Goal: Task Accomplishment & Management: Manage account settings

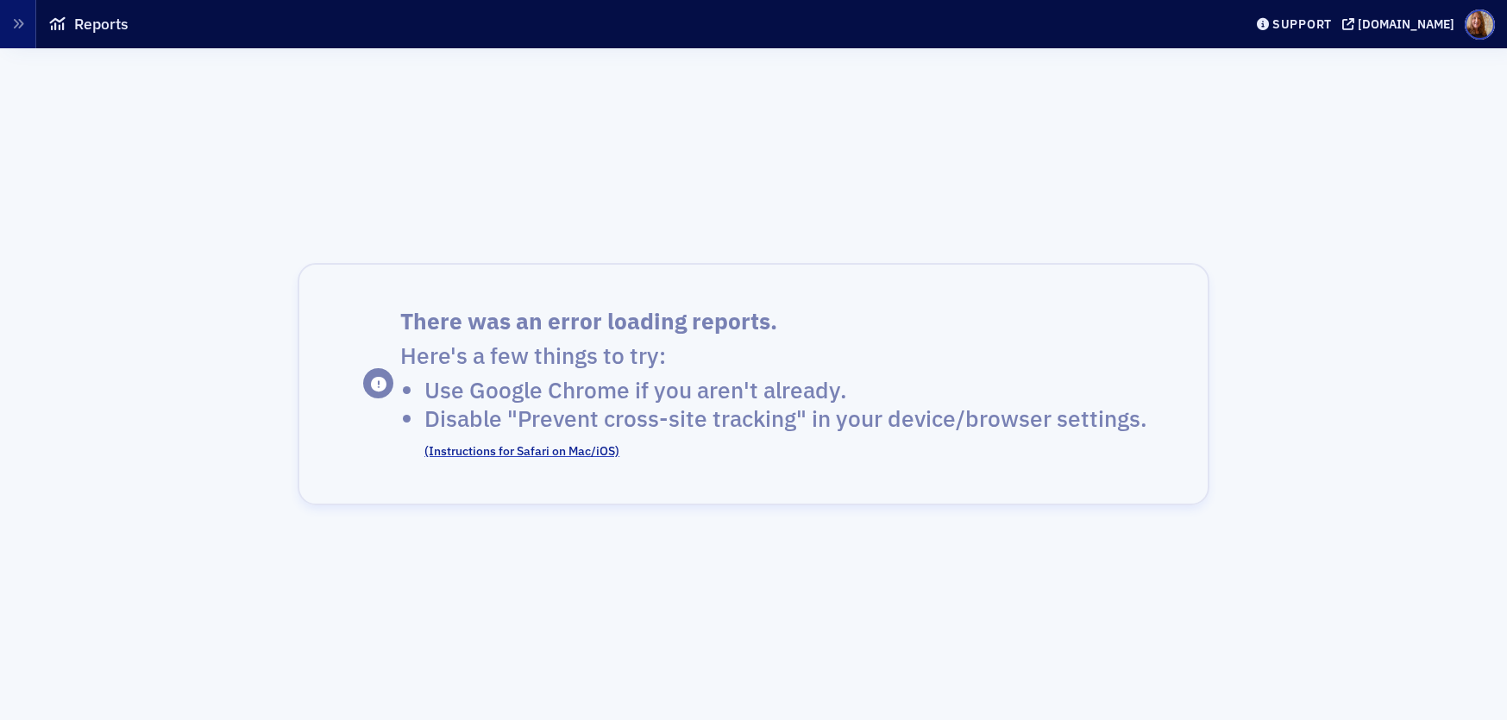
scroll to position [39, 0]
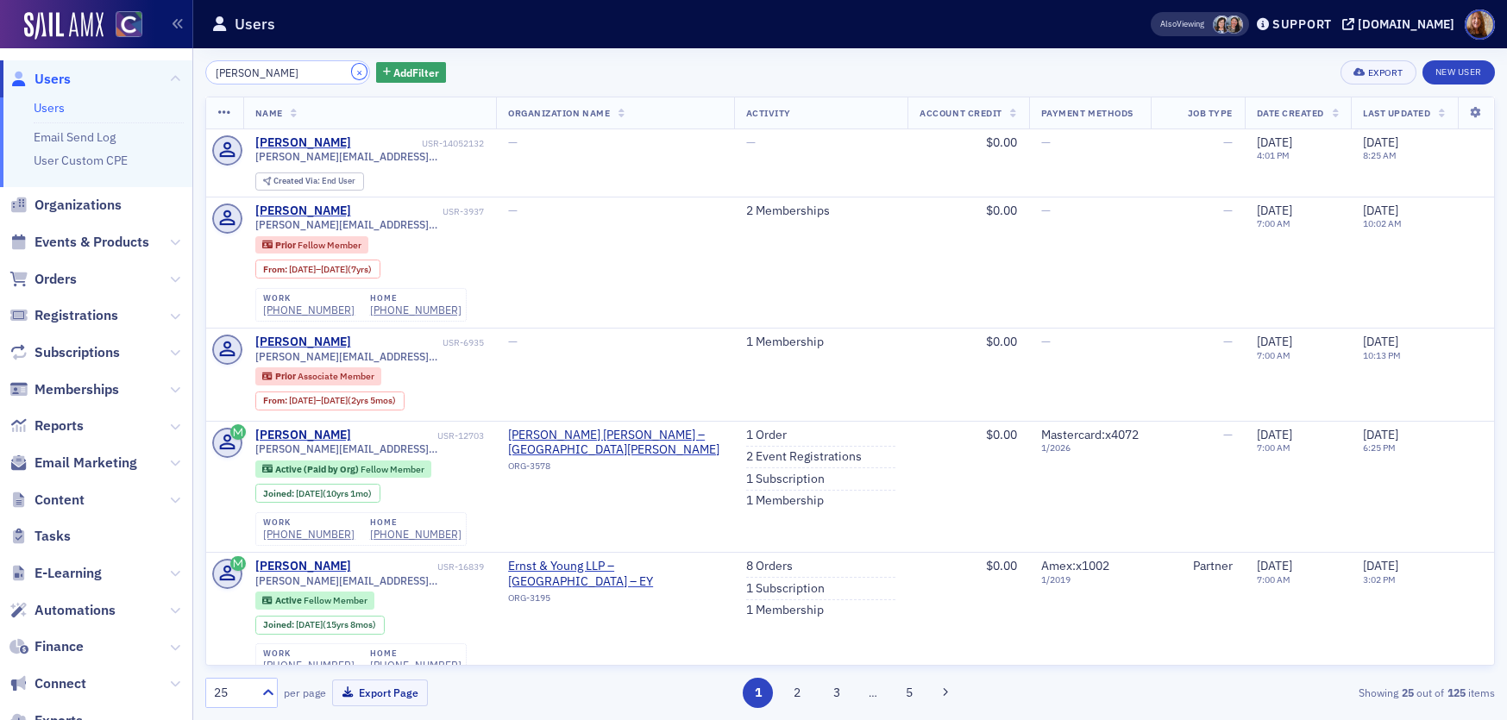
click at [352, 68] on button "×" at bounding box center [360, 72] width 16 height 16
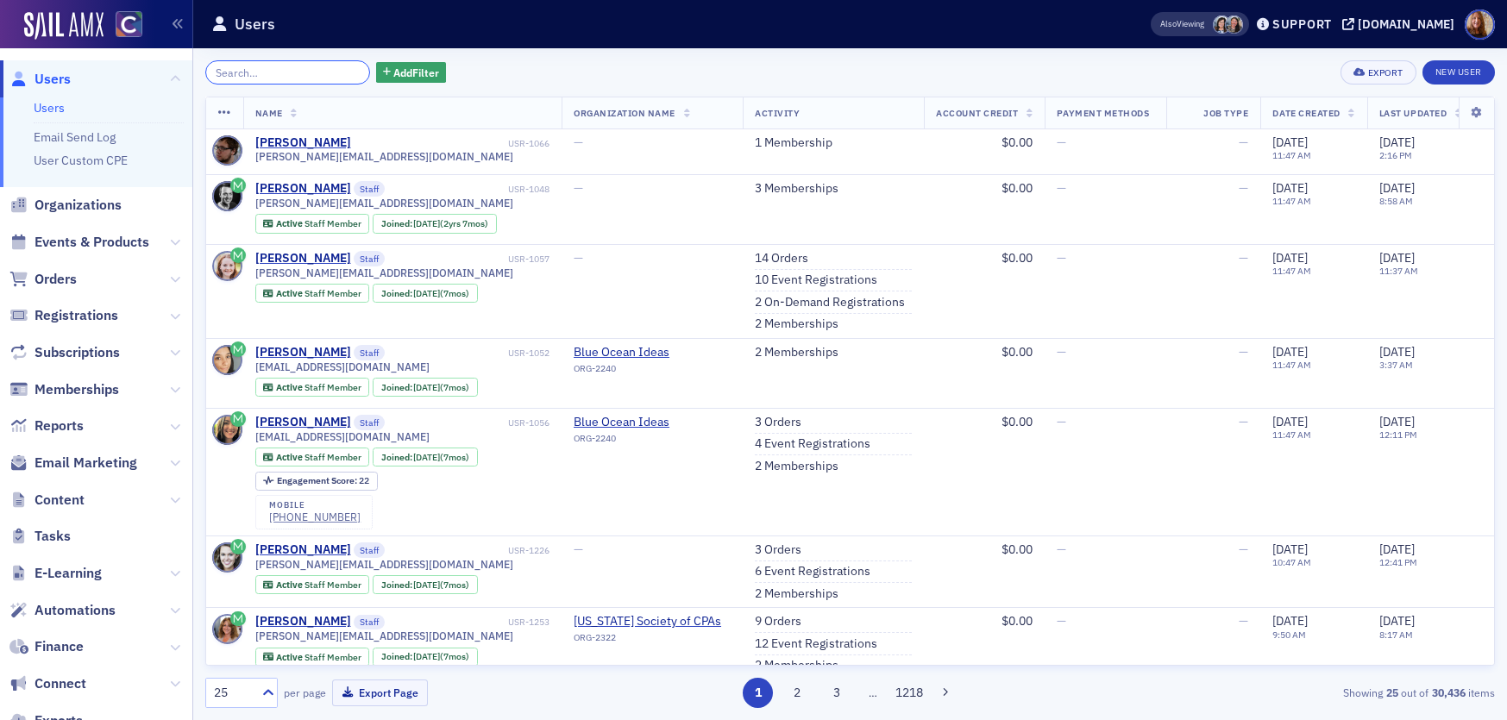
click at [292, 72] on input "search" at bounding box center [287, 72] width 165 height 24
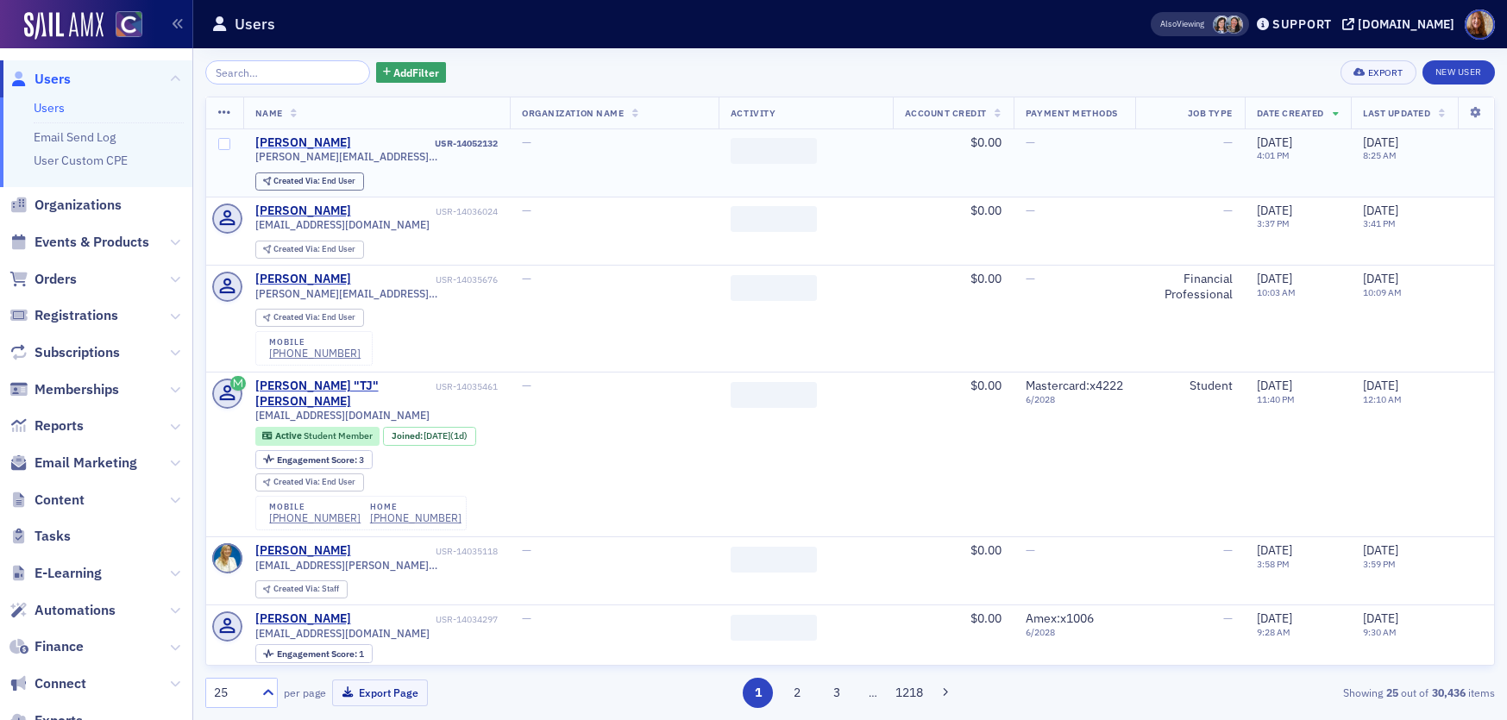
click at [321, 146] on div "[PERSON_NAME]" at bounding box center [303, 143] width 96 height 16
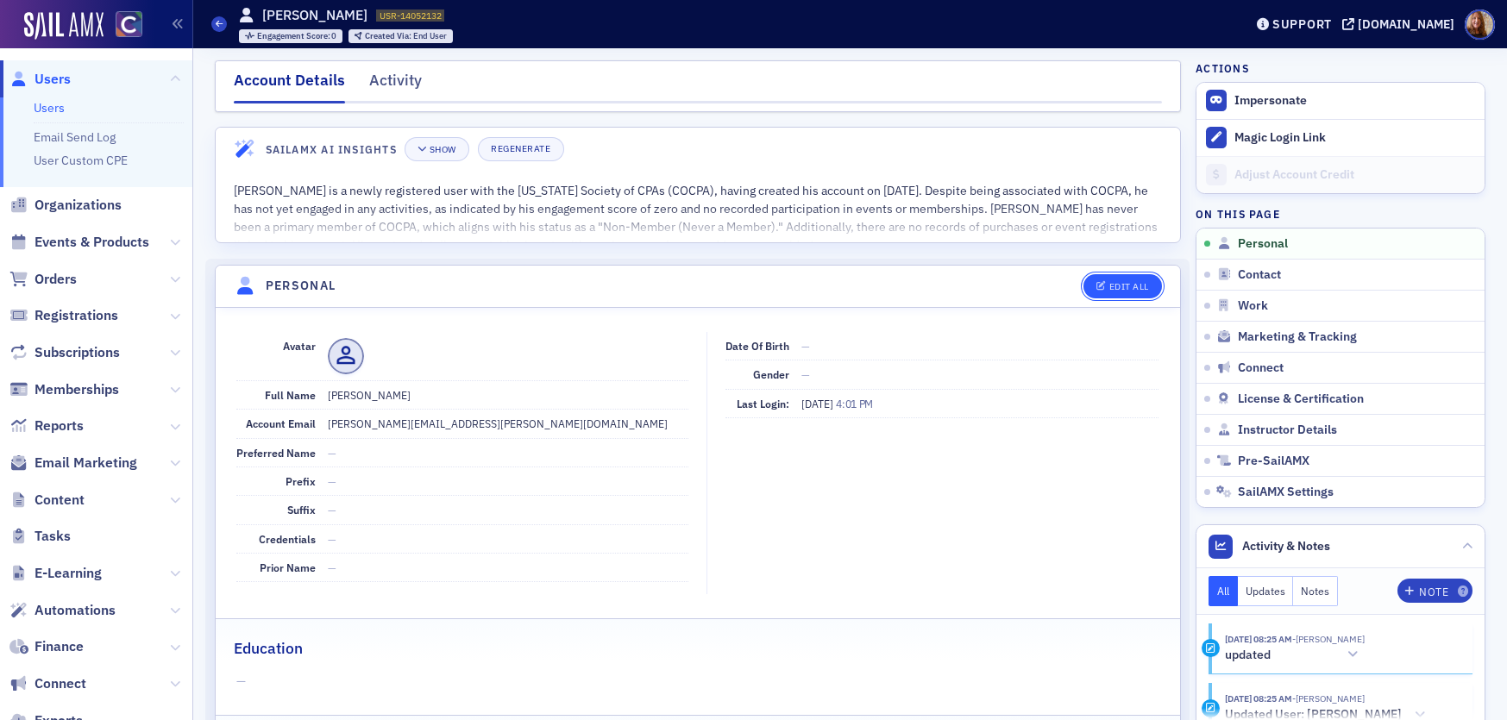
click at [1130, 284] on div "Edit All" at bounding box center [1129, 286] width 40 height 9
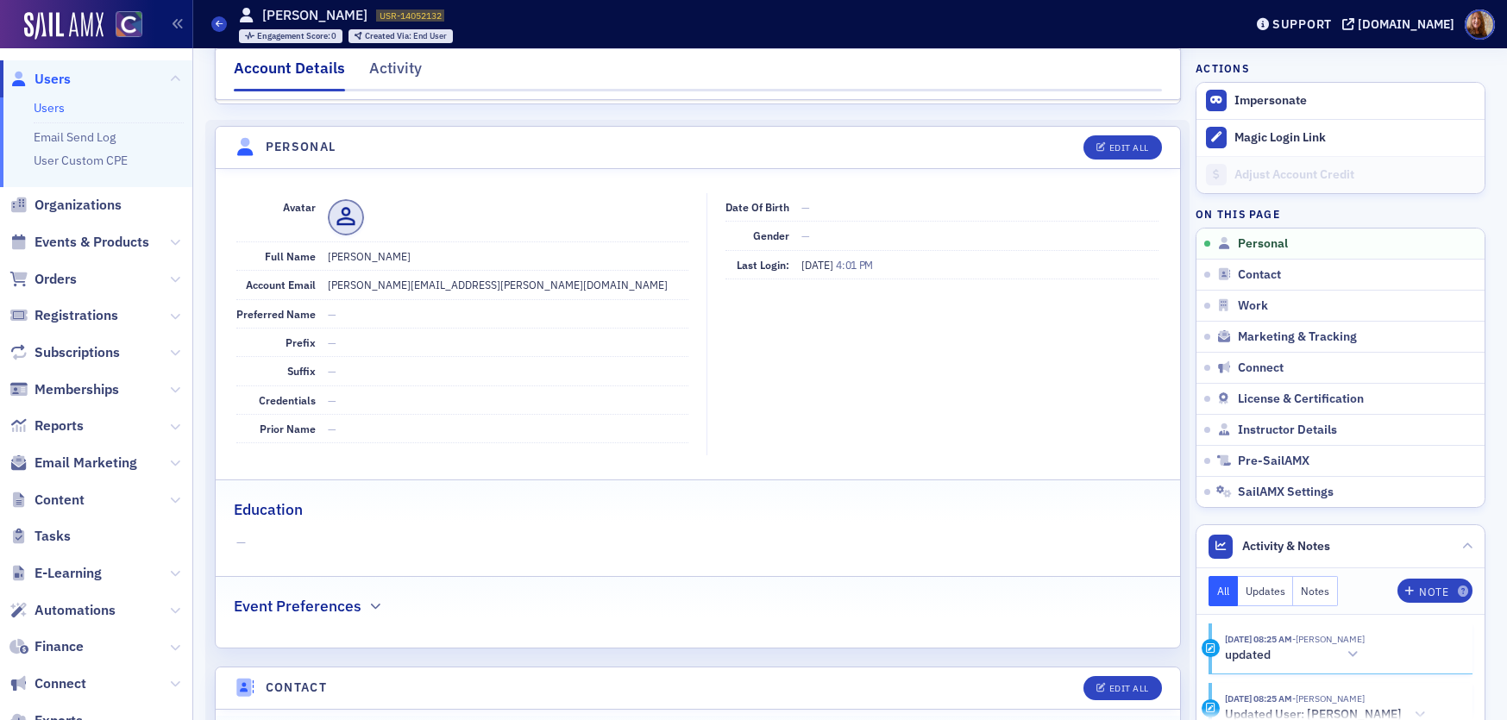
select select "US"
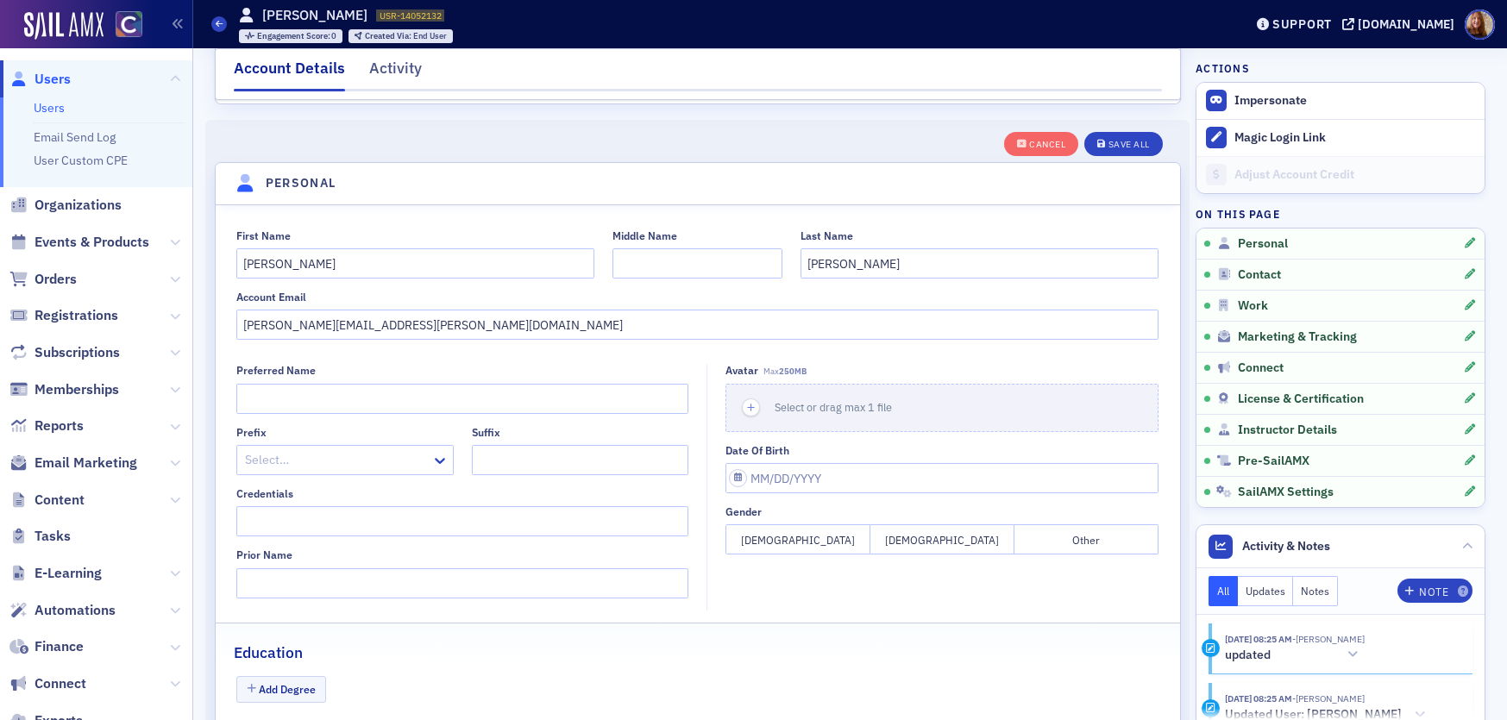
scroll to position [201, 0]
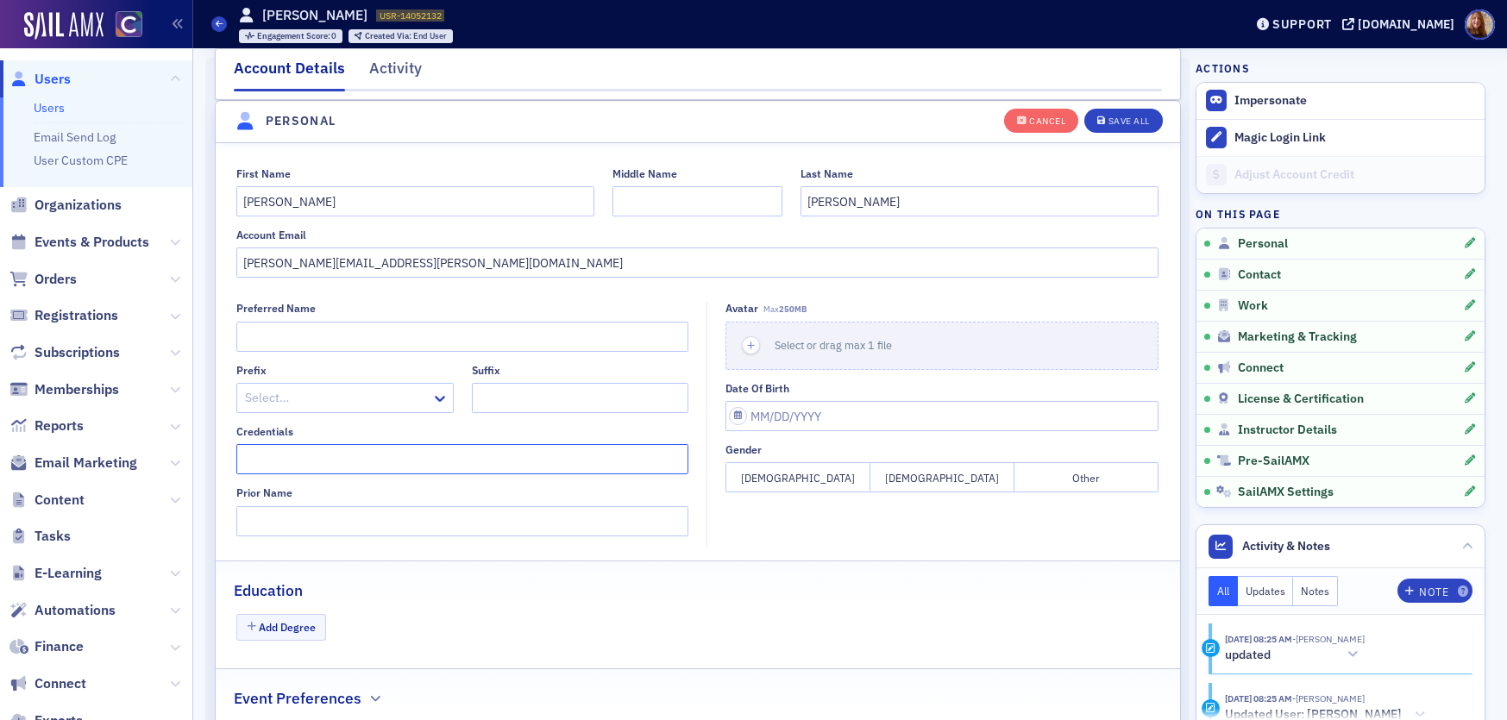
click at [311, 462] on input "Credentials" at bounding box center [462, 459] width 452 height 30
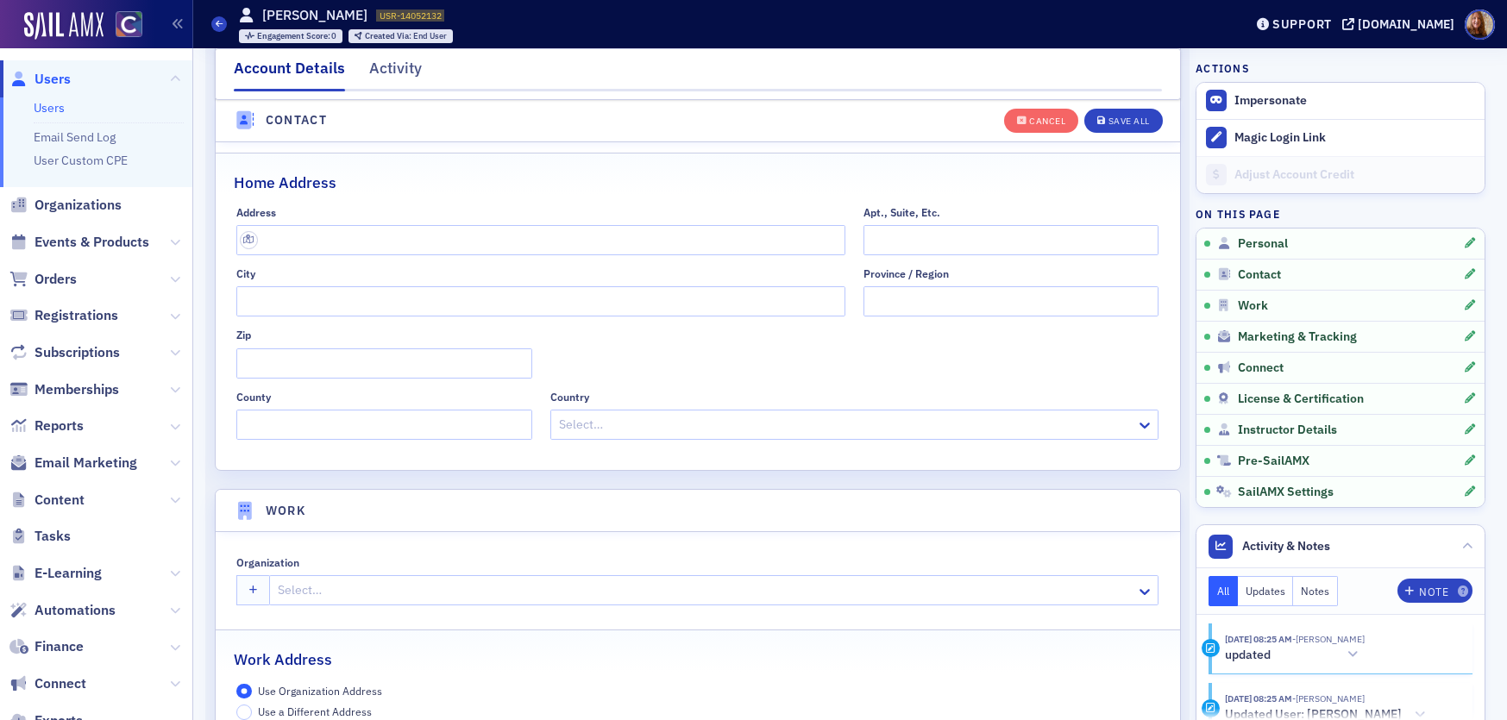
scroll to position [1229, 0]
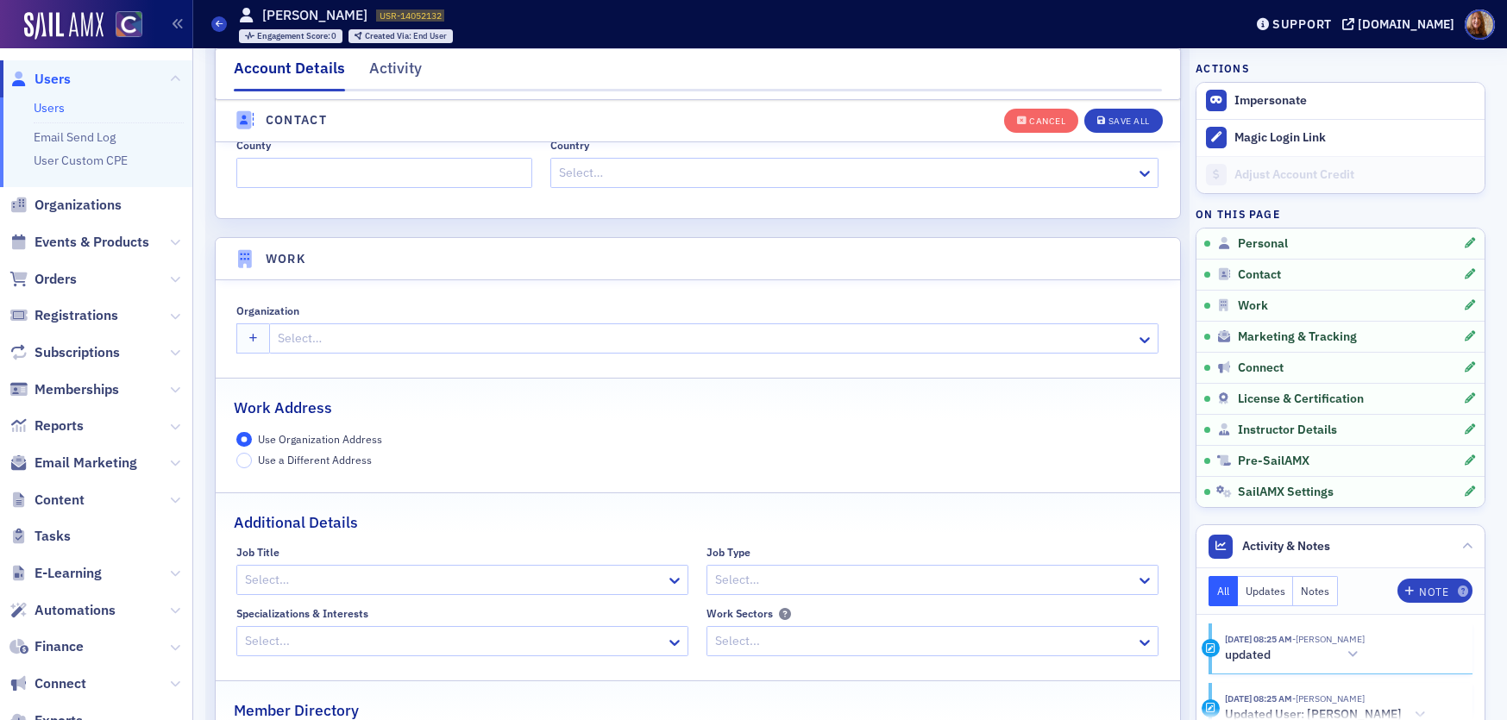
type input "CPA"
click at [329, 339] on div at bounding box center [705, 339] width 858 height 22
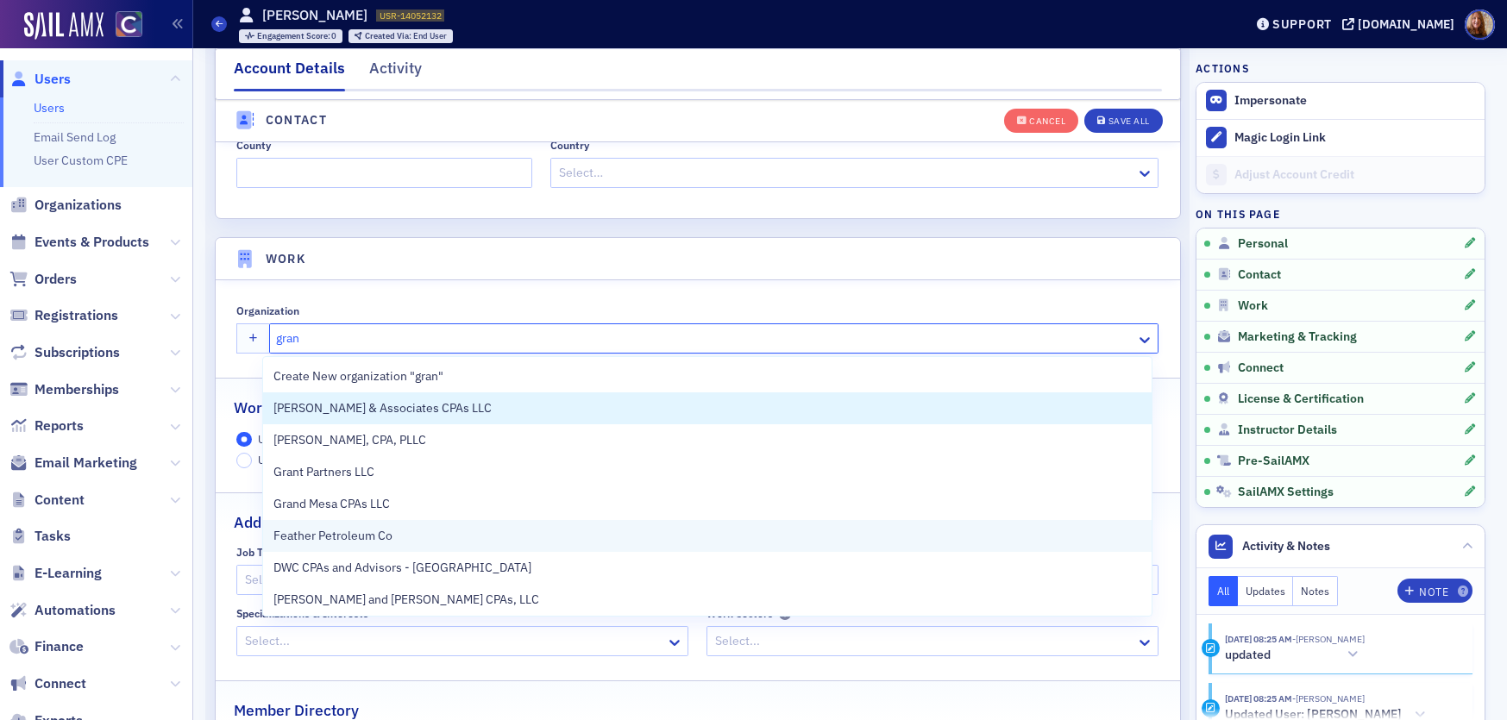
type input "grant"
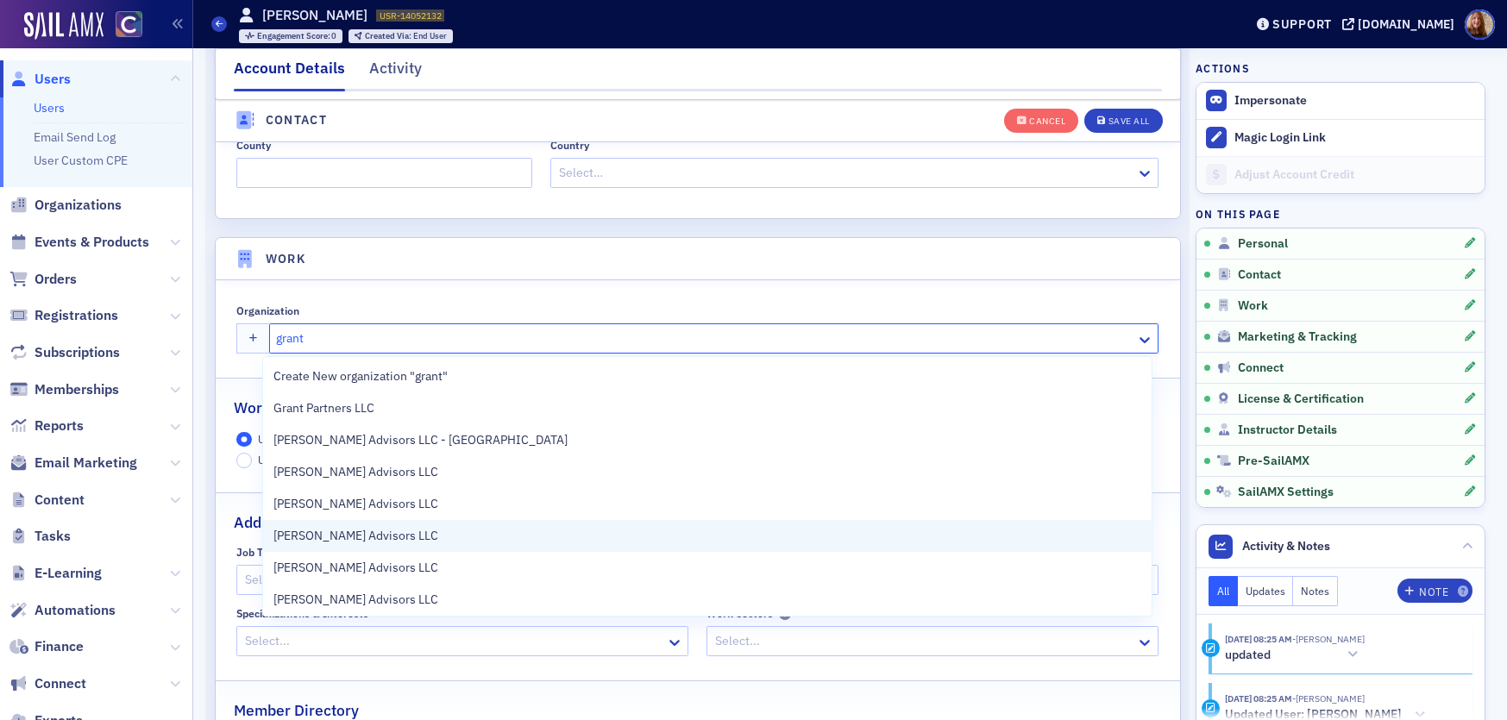
scroll to position [35, 0]
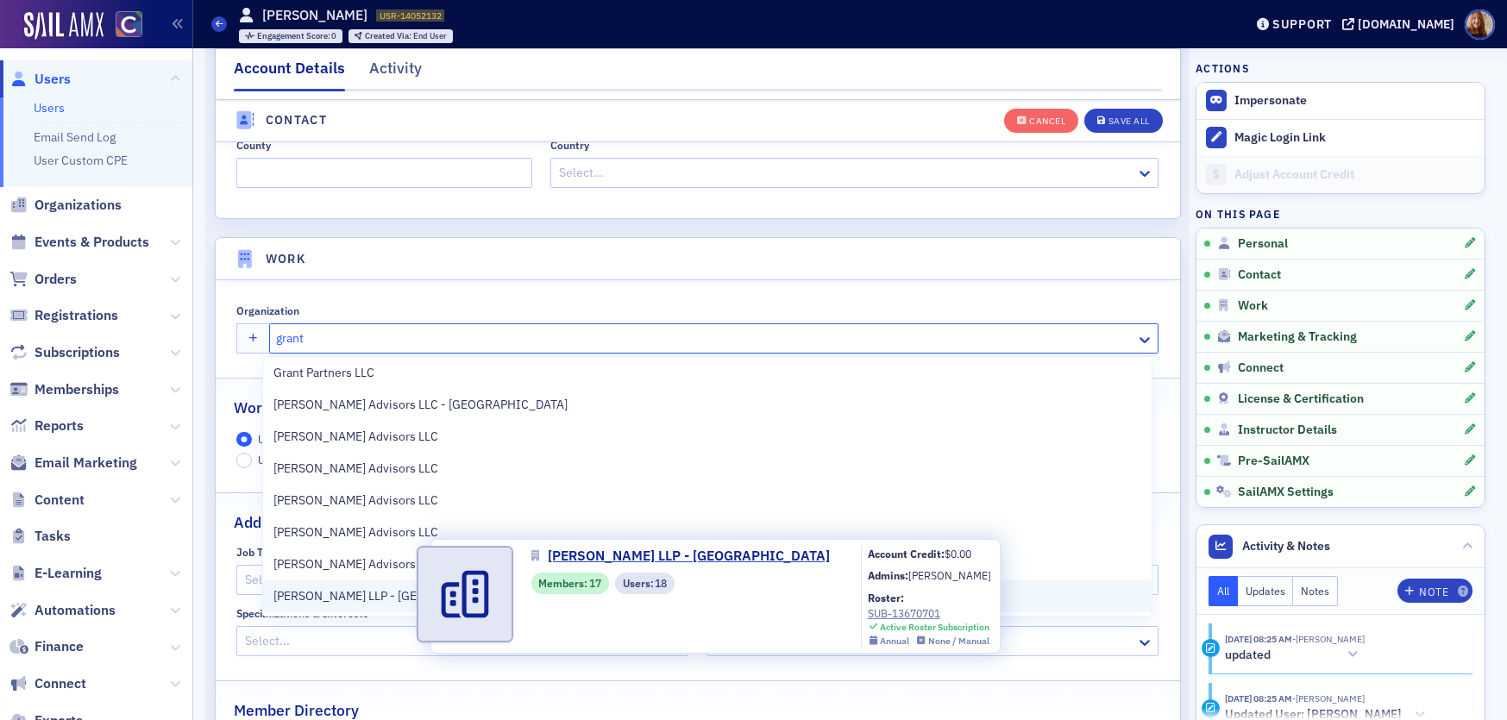
click at [403, 597] on span "[PERSON_NAME] LLP - [GEOGRAPHIC_DATA]" at bounding box center [394, 597] width 243 height 18
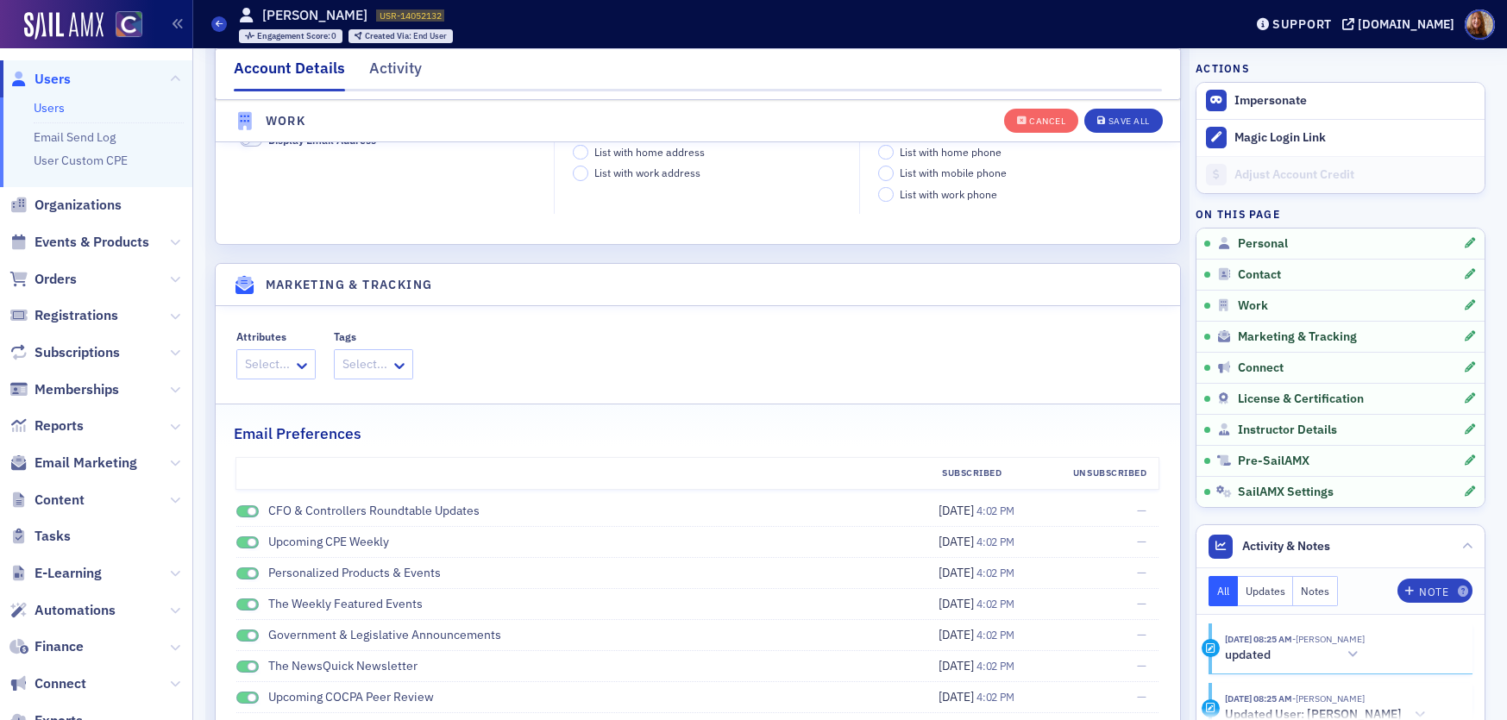
scroll to position [1971, 0]
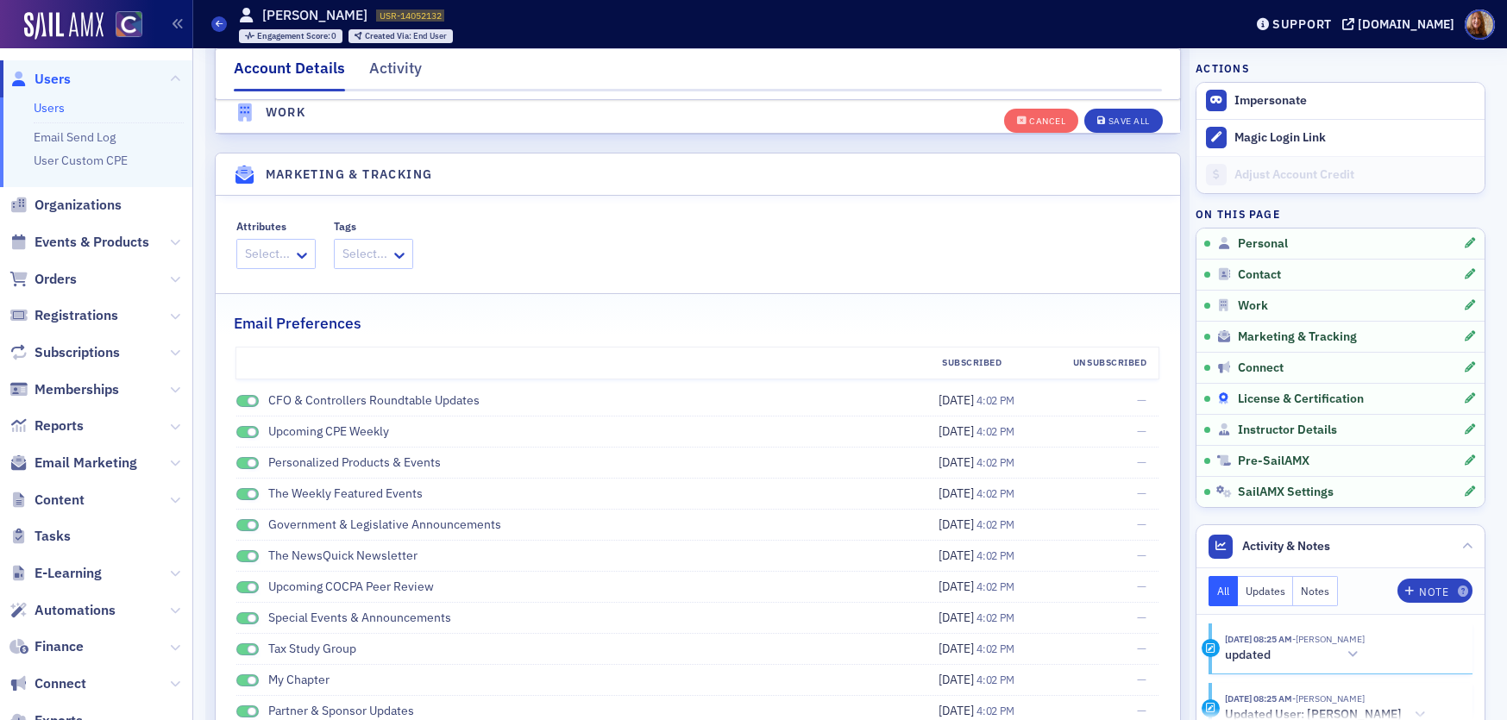
click at [1295, 398] on span "License & Certification" at bounding box center [1301, 400] width 126 height 16
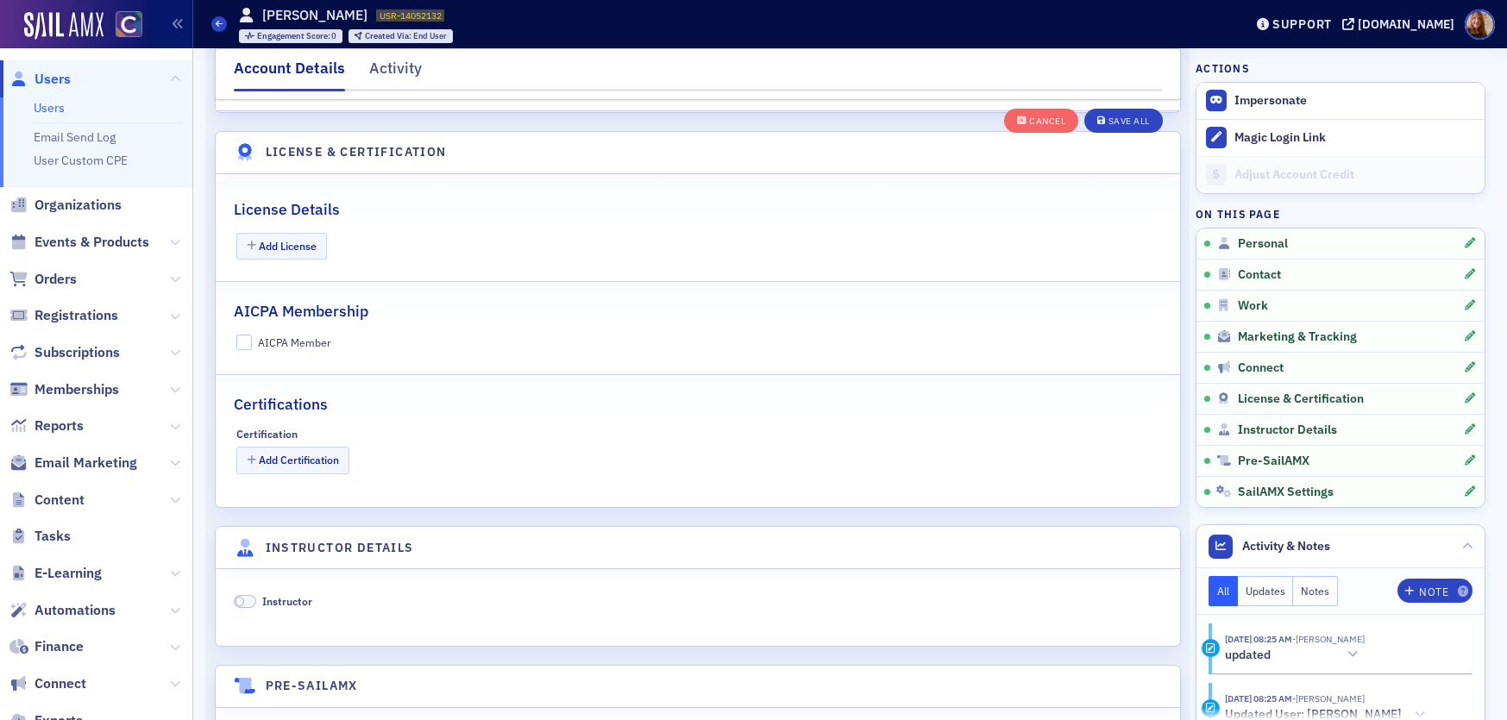
scroll to position [3067, 0]
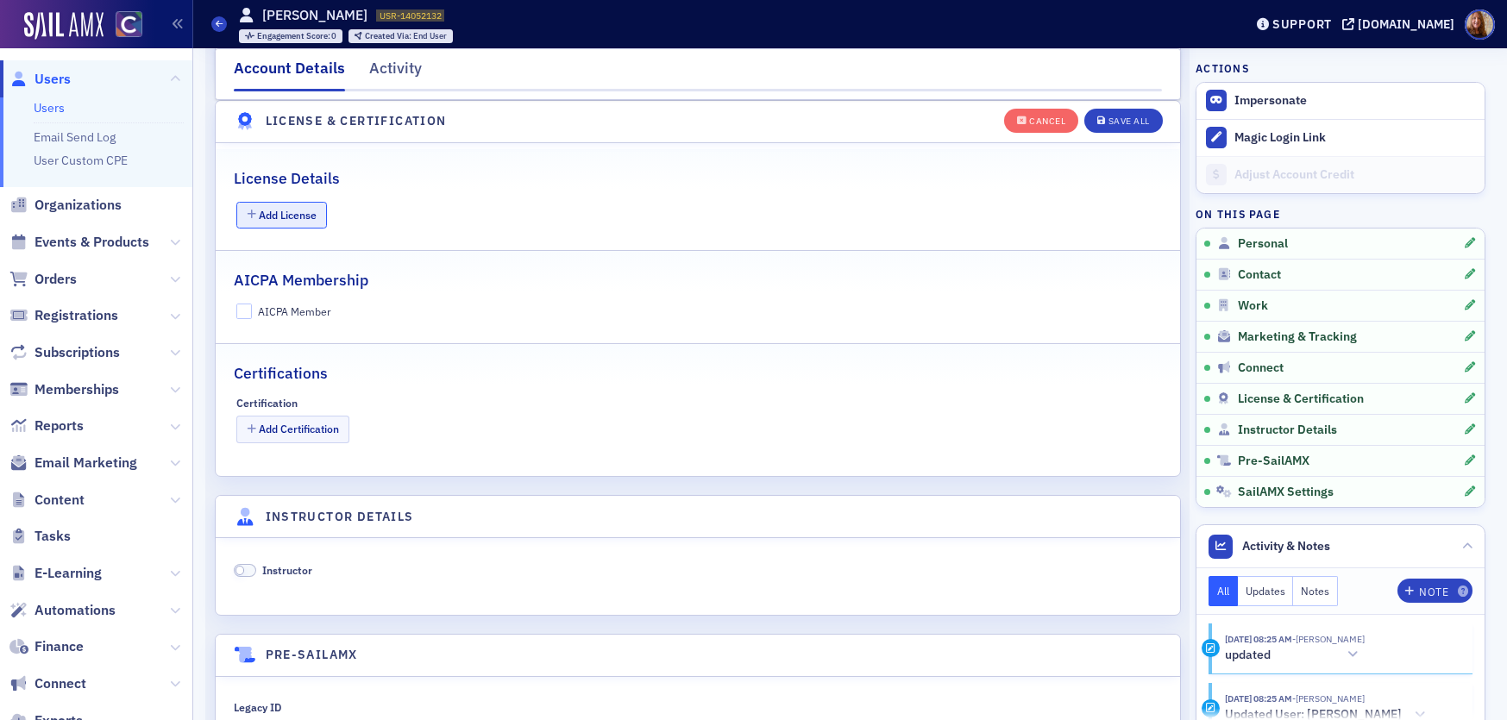
click at [286, 212] on button "Add License" at bounding box center [281, 215] width 91 height 27
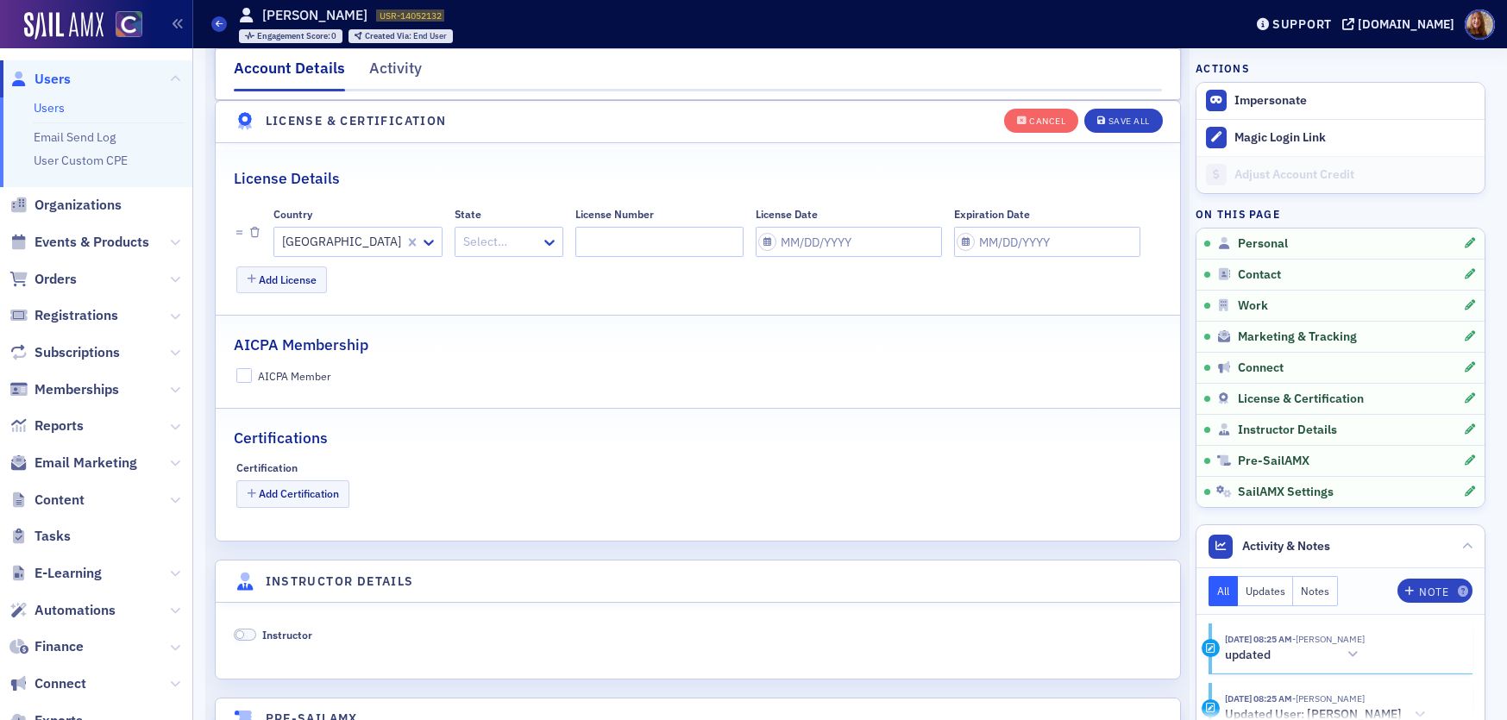
click at [462, 248] on div at bounding box center [501, 242] width 78 height 22
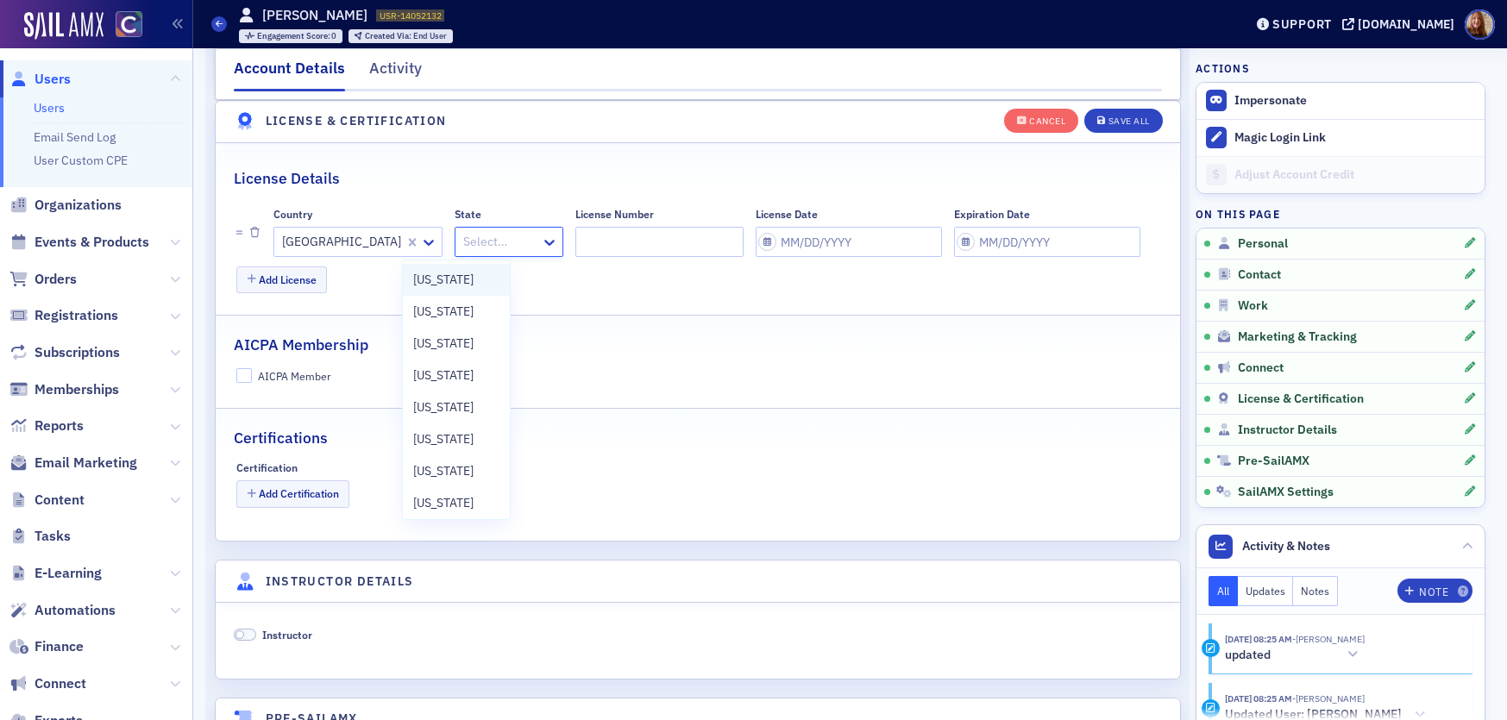
click at [463, 281] on div "[US_STATE]" at bounding box center [456, 280] width 86 height 18
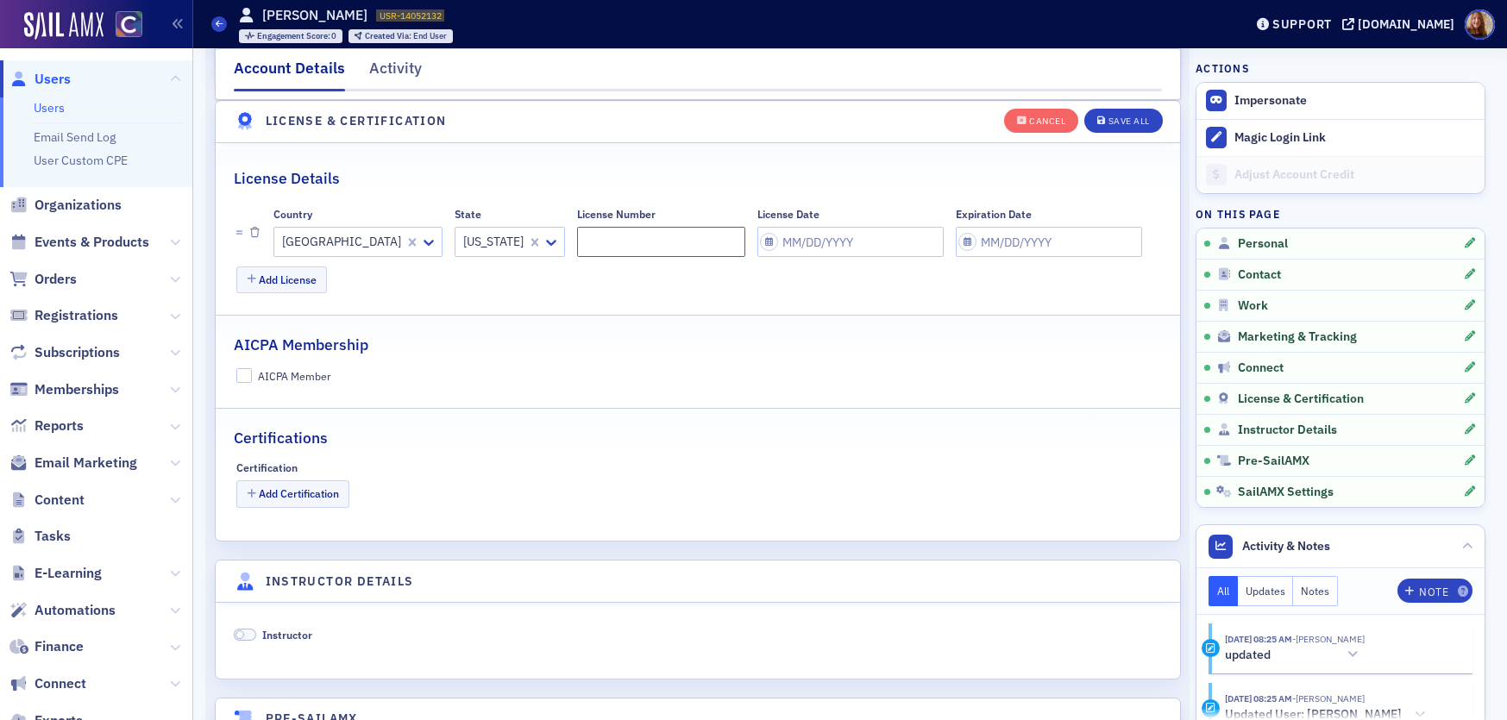
click at [578, 250] on input "License Number" at bounding box center [661, 242] width 168 height 30
paste input "9036036"
type input "9036036"
click at [757, 243] on input "License Date" at bounding box center [850, 242] width 186 height 30
select select "8"
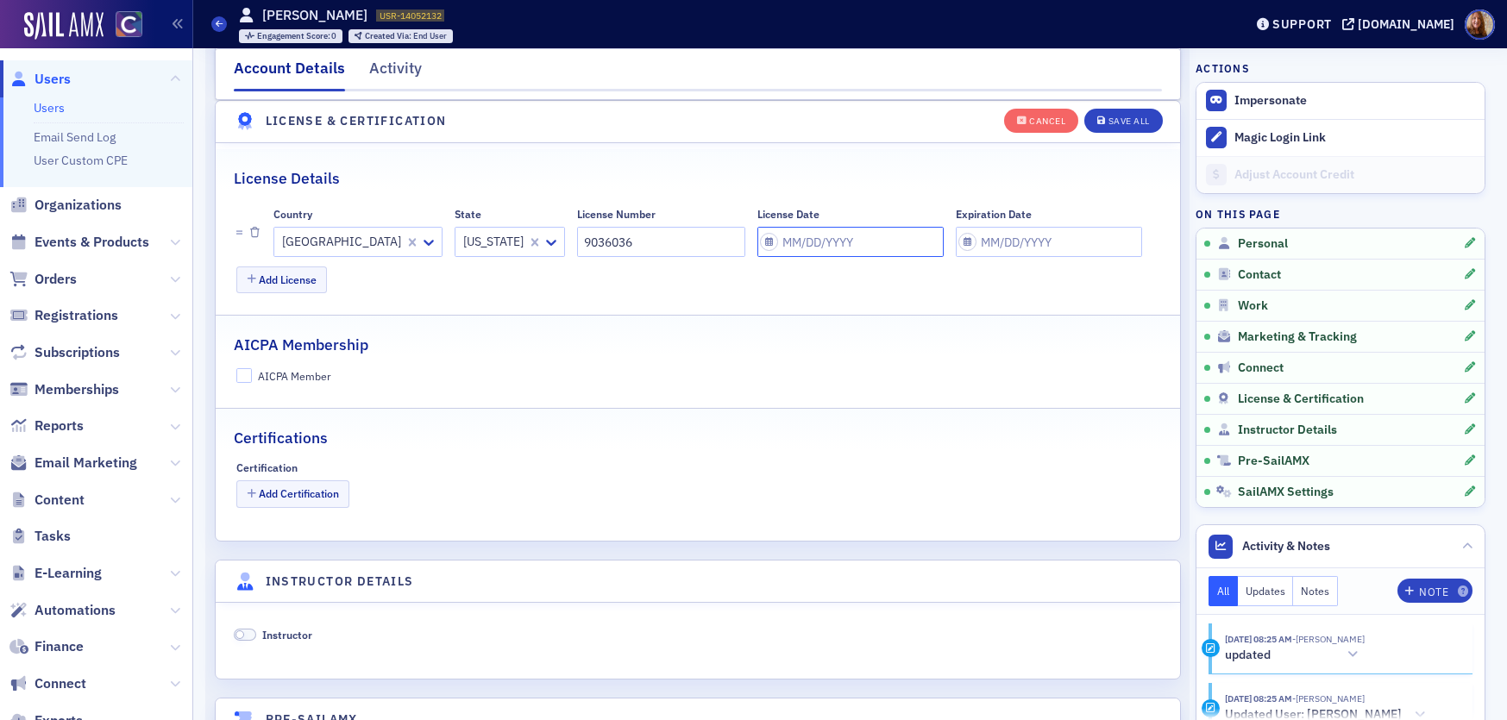
select select "2025"
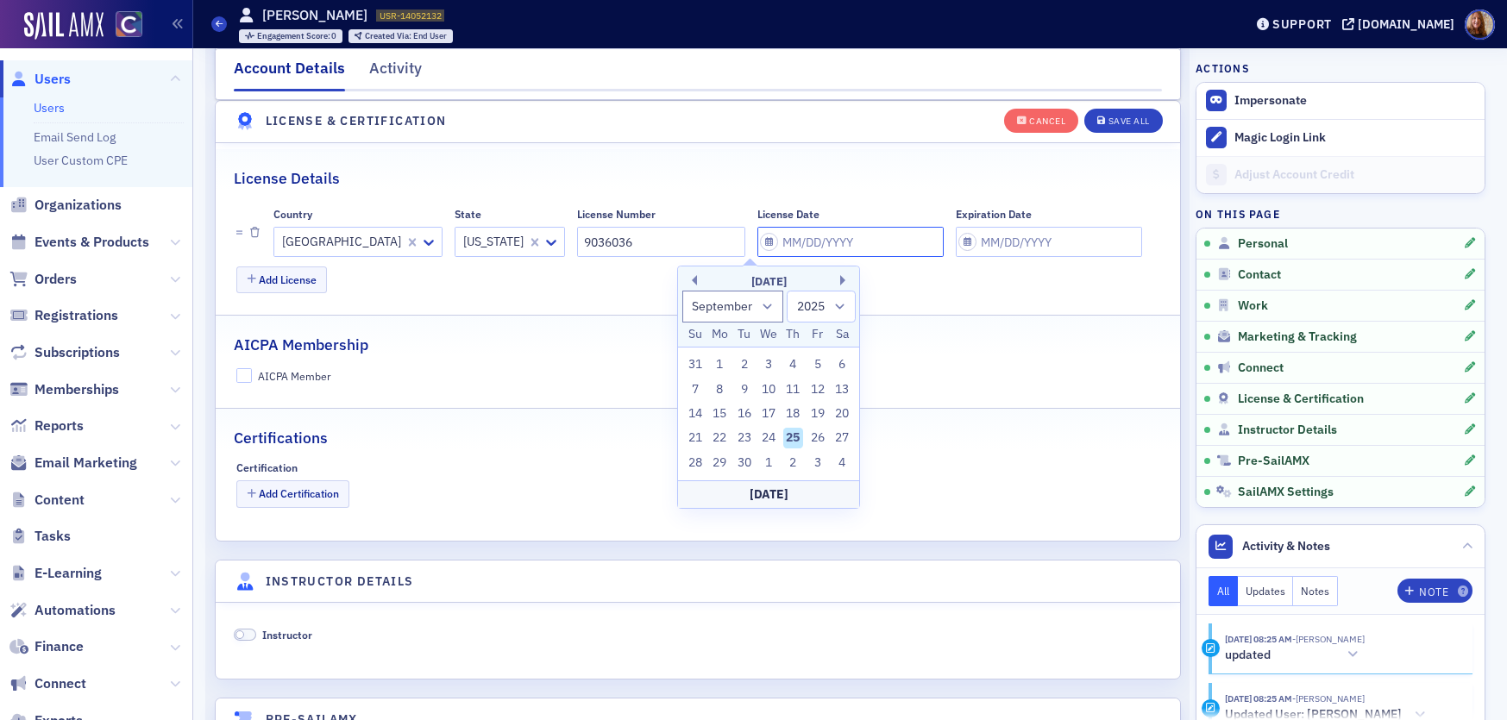
type input "1"
select select "0"
type input "12"
select select "11"
click at [720, 361] on div "1" at bounding box center [719, 365] width 21 height 21
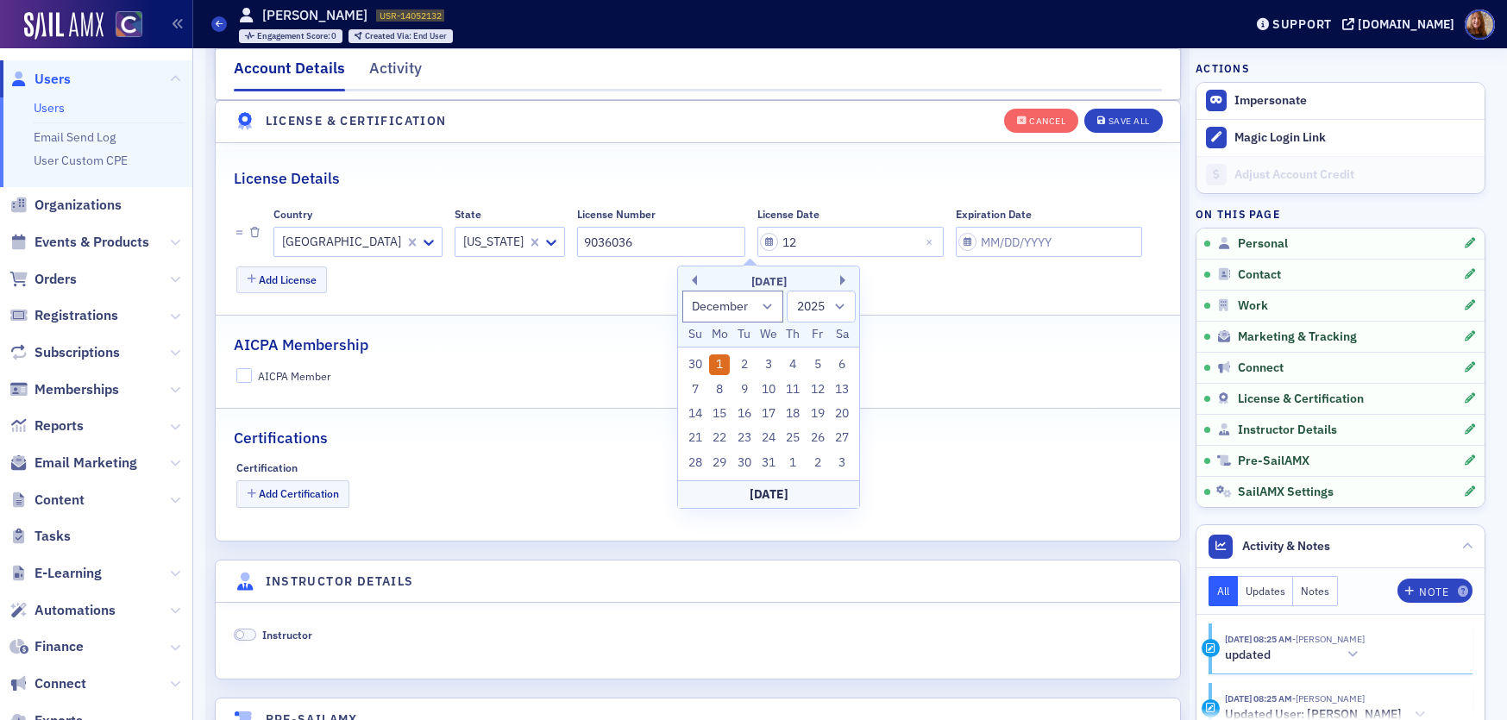
type input "[DATE]"
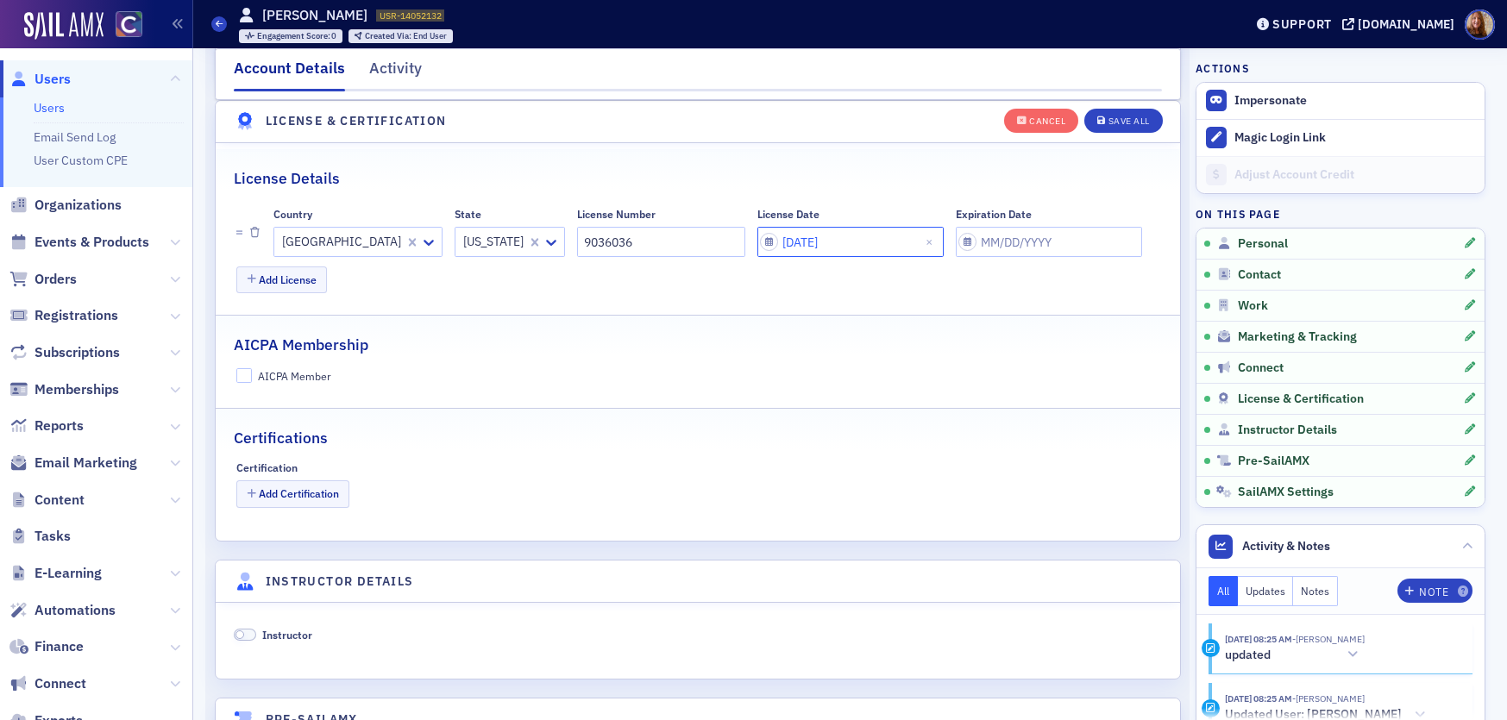
click at [785, 242] on input "[DATE]" at bounding box center [850, 242] width 186 height 30
select select "11"
select select "2025"
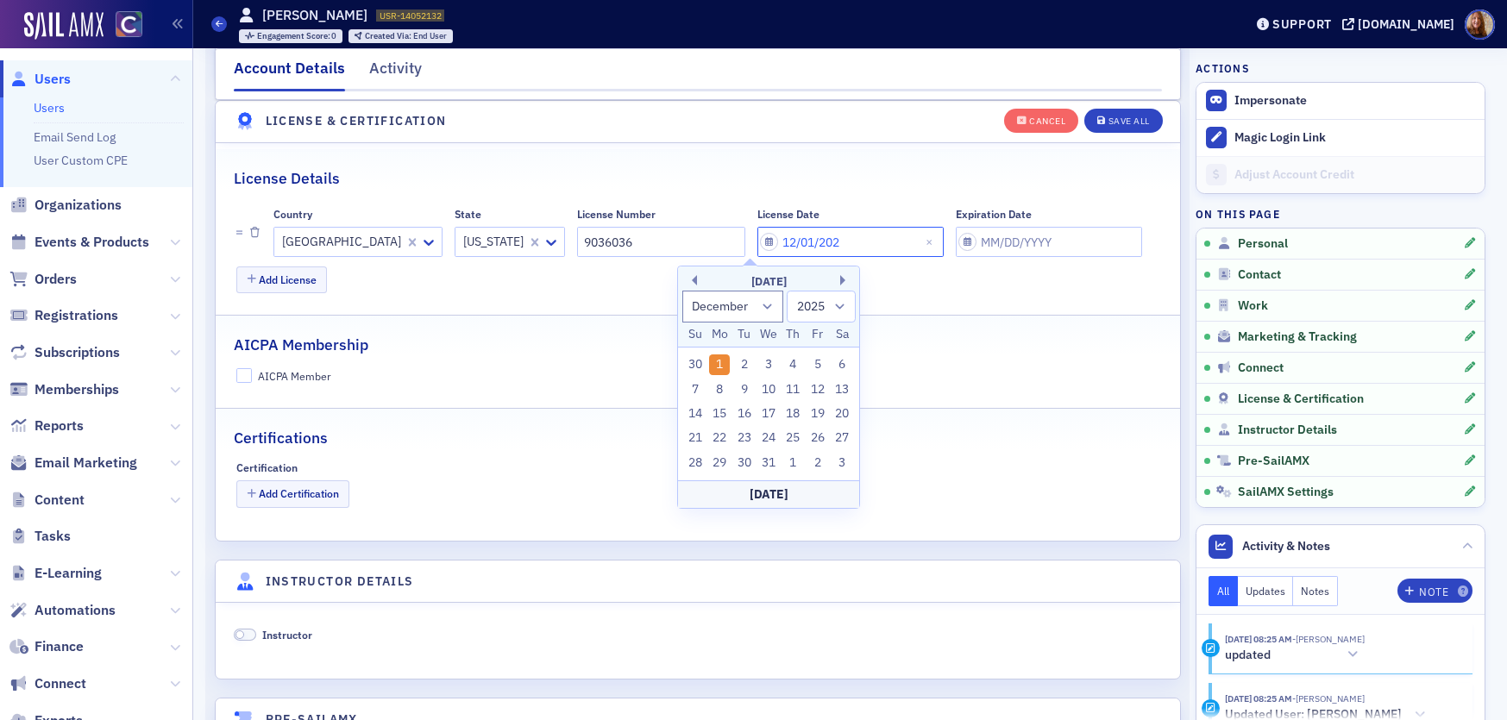
type input "[DATE]"
select select "2023"
type input "[DATE]"
click at [1038, 322] on div "AICPA Membership" at bounding box center [698, 336] width 928 height 41
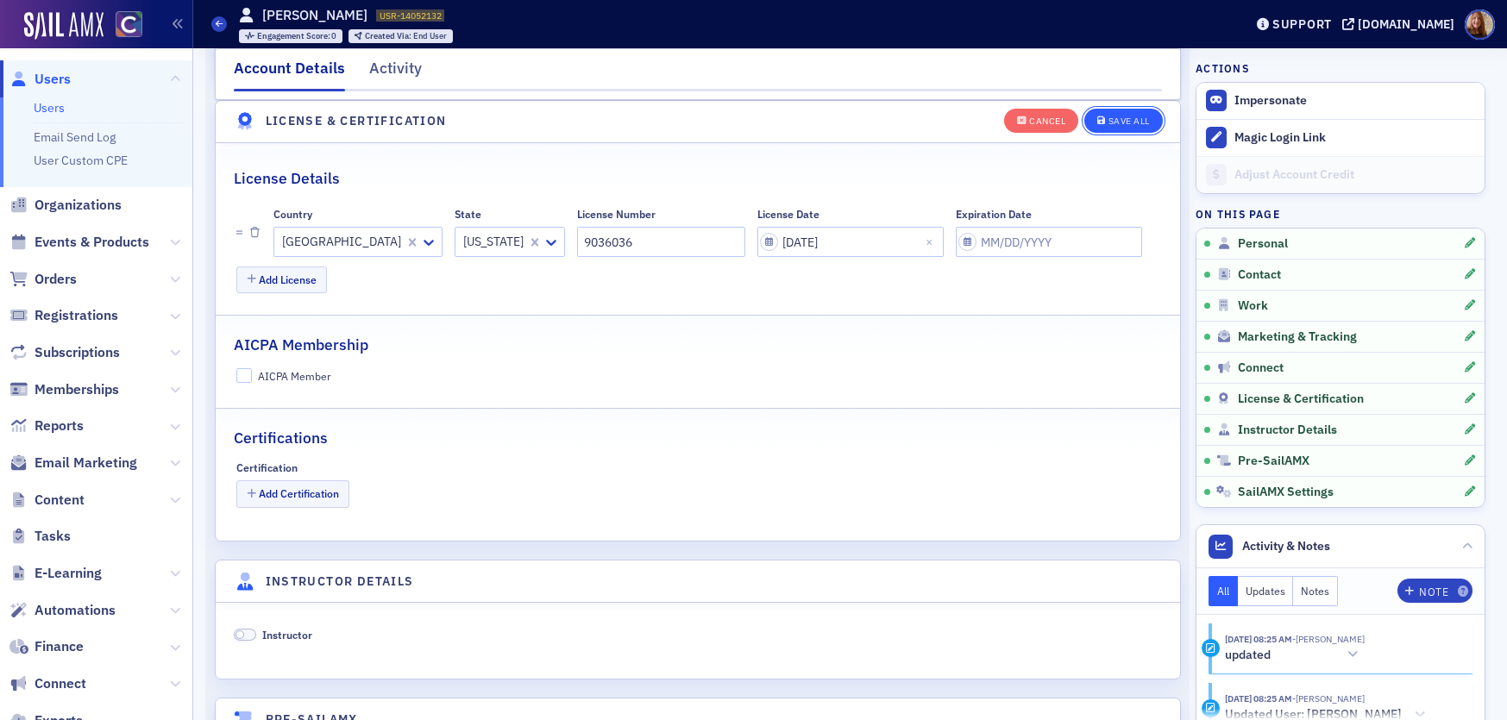
click at [1135, 123] on div "Save All" at bounding box center [1129, 120] width 41 height 9
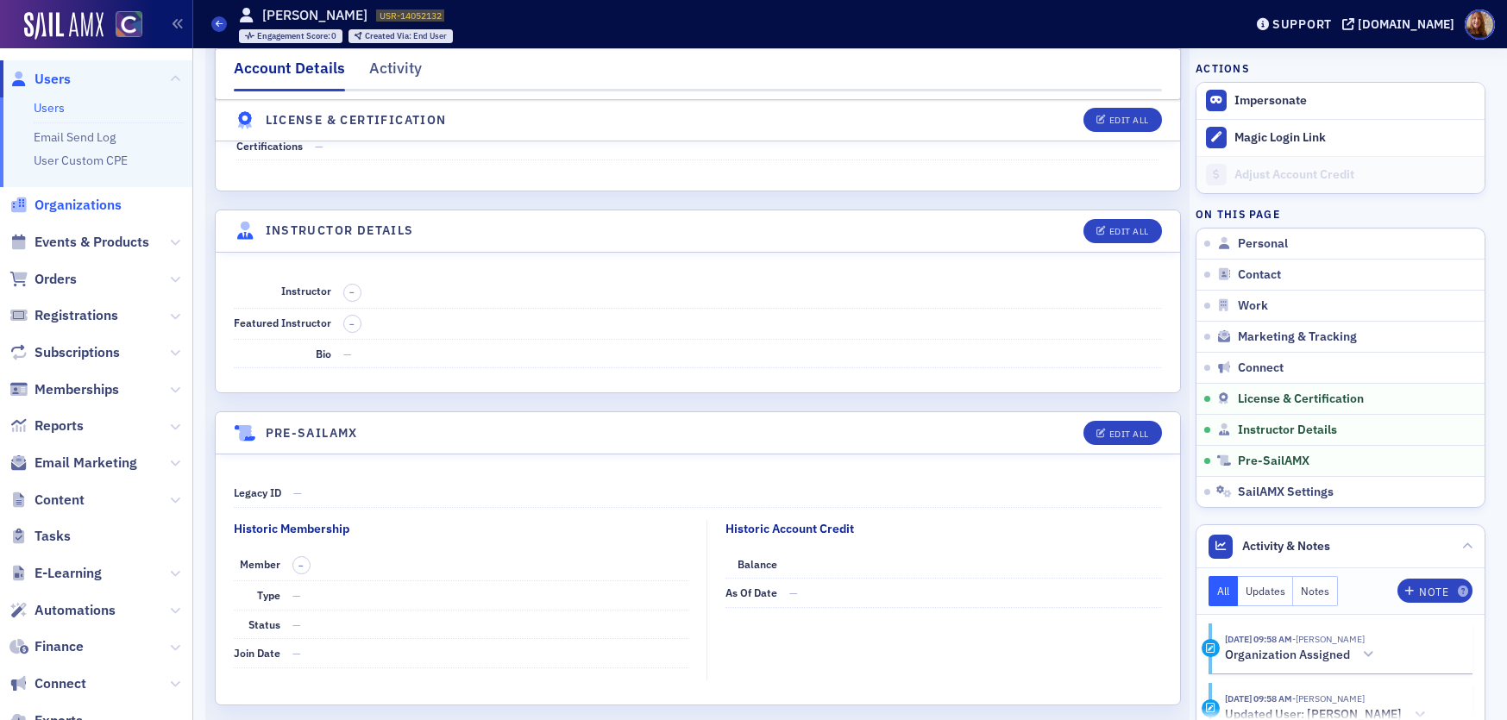
click at [83, 209] on span "Organizations" at bounding box center [78, 205] width 87 height 19
click at [90, 236] on span "Events & Products" at bounding box center [92, 242] width 115 height 19
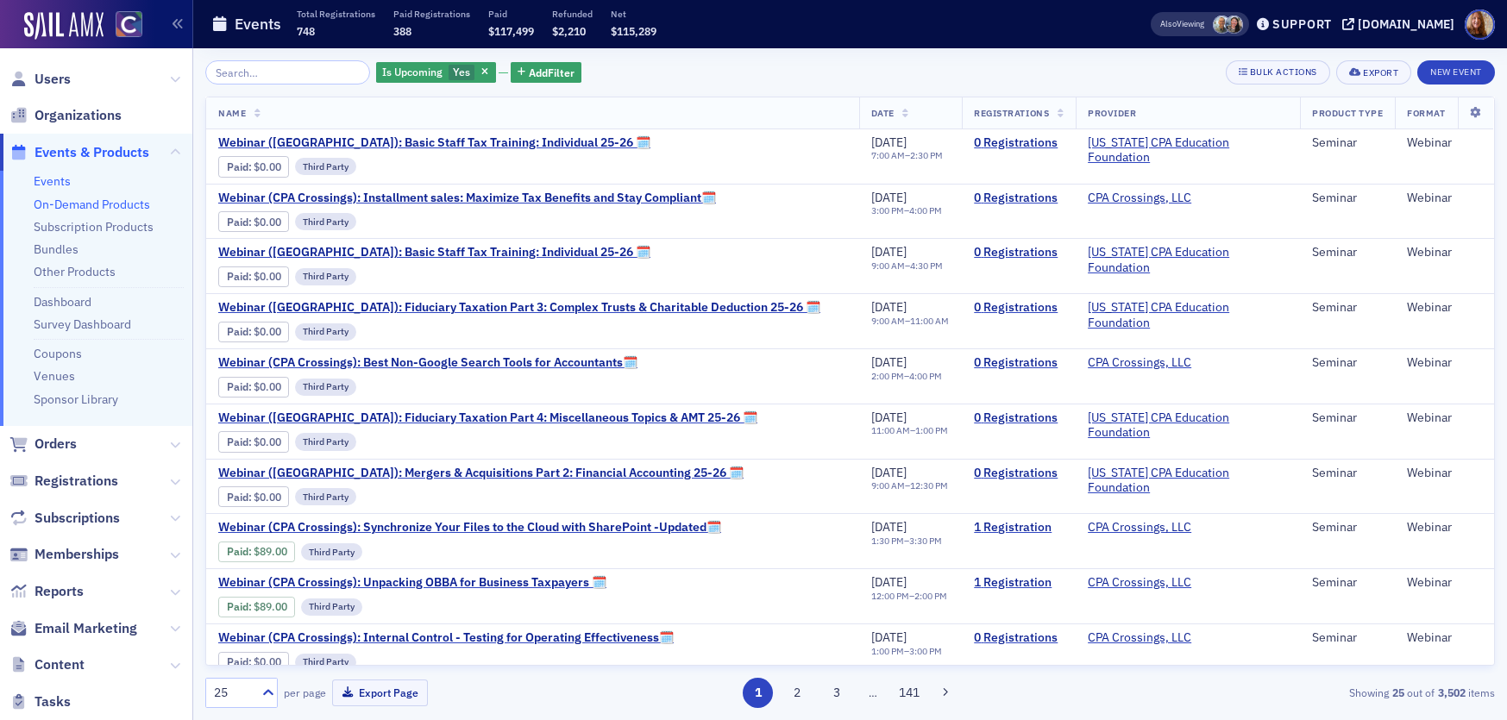
click at [136, 208] on link "On-Demand Products" at bounding box center [92, 205] width 116 height 16
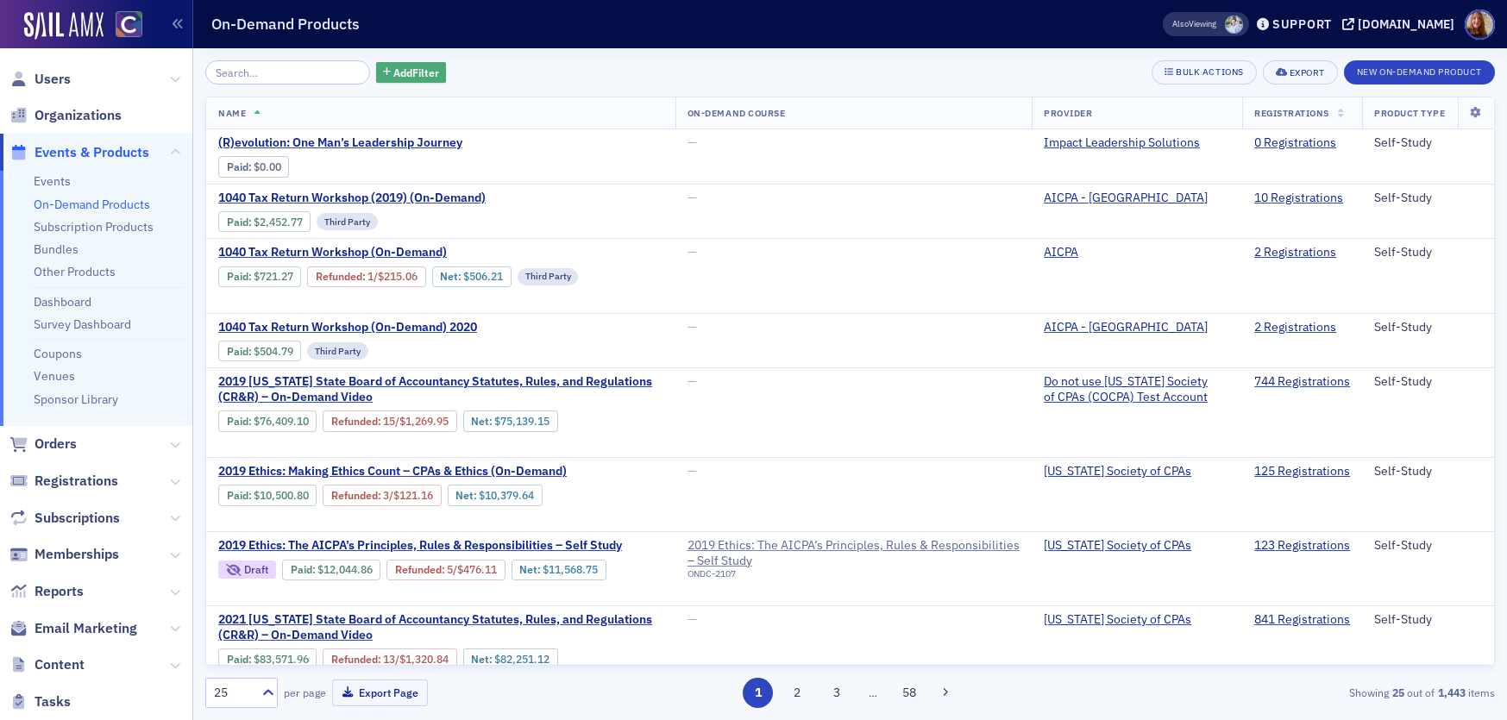
click at [394, 77] on span "Add Filter" at bounding box center [416, 73] width 46 height 16
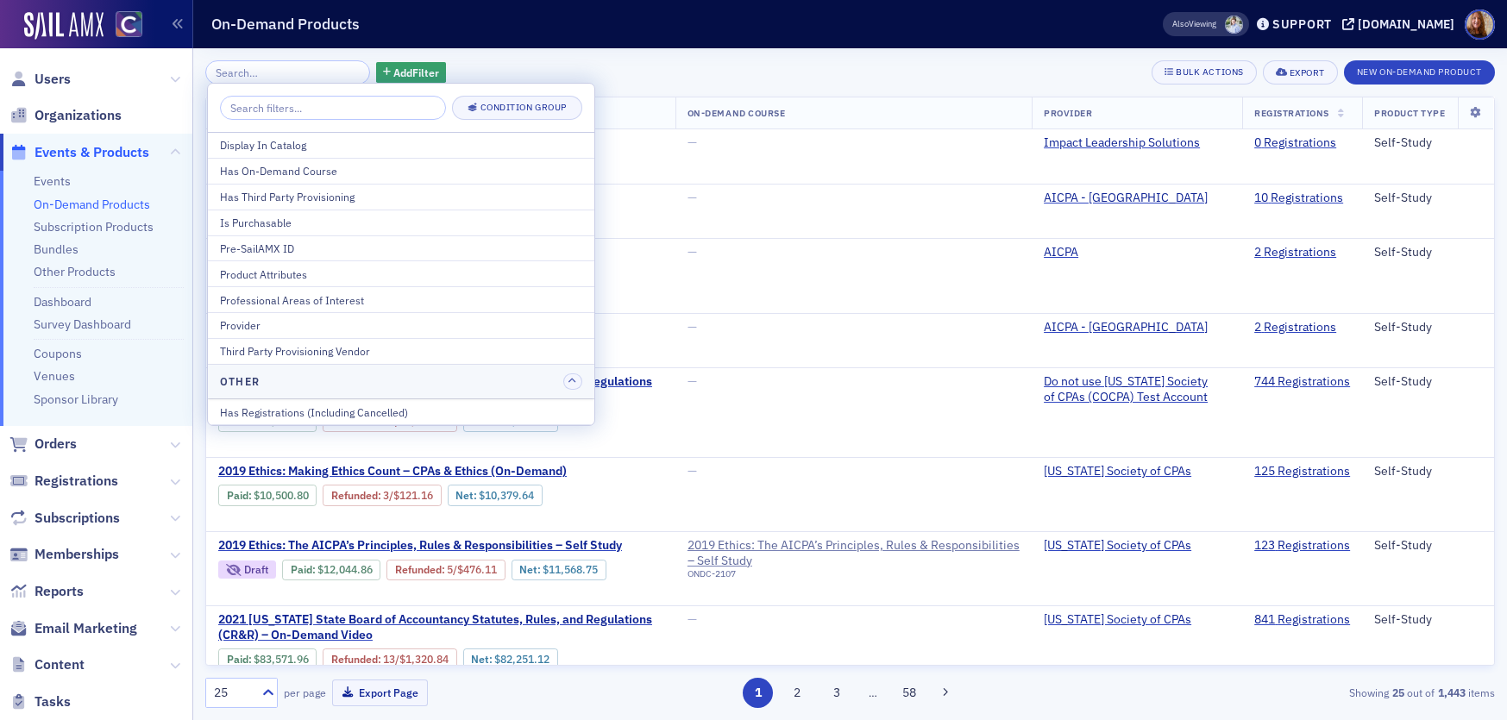
click at [687, 74] on div "Add Filter Bulk Actions Export New On-Demand Product" at bounding box center [850, 72] width 1290 height 24
